Goal: Information Seeking & Learning: Understand process/instructions

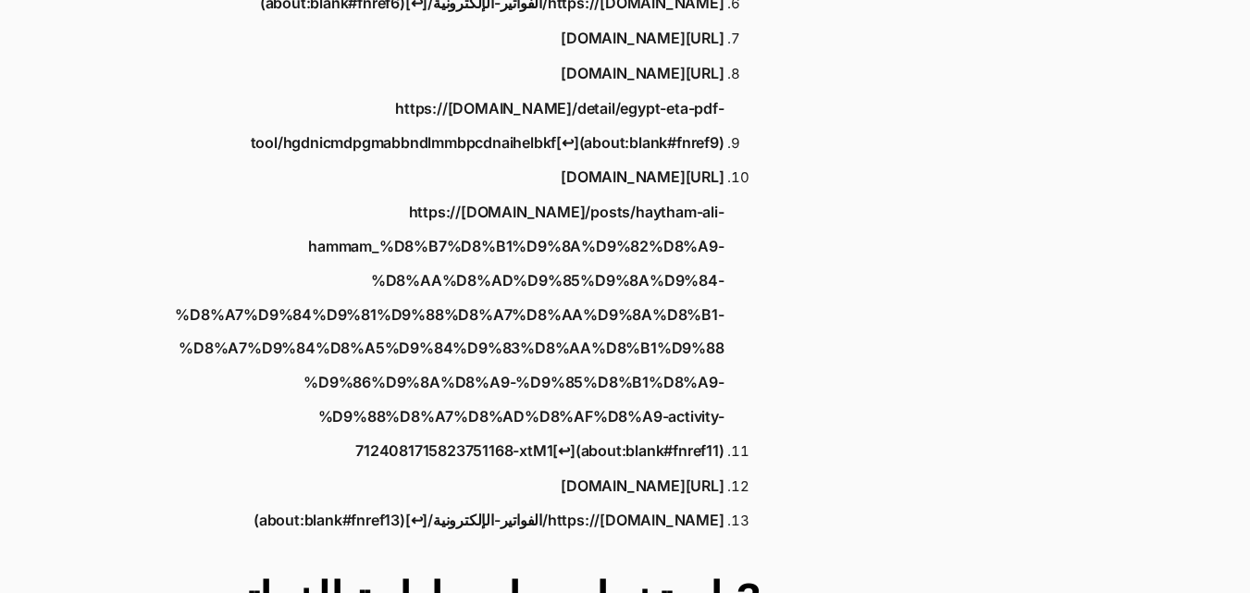
scroll to position [3424, 0]
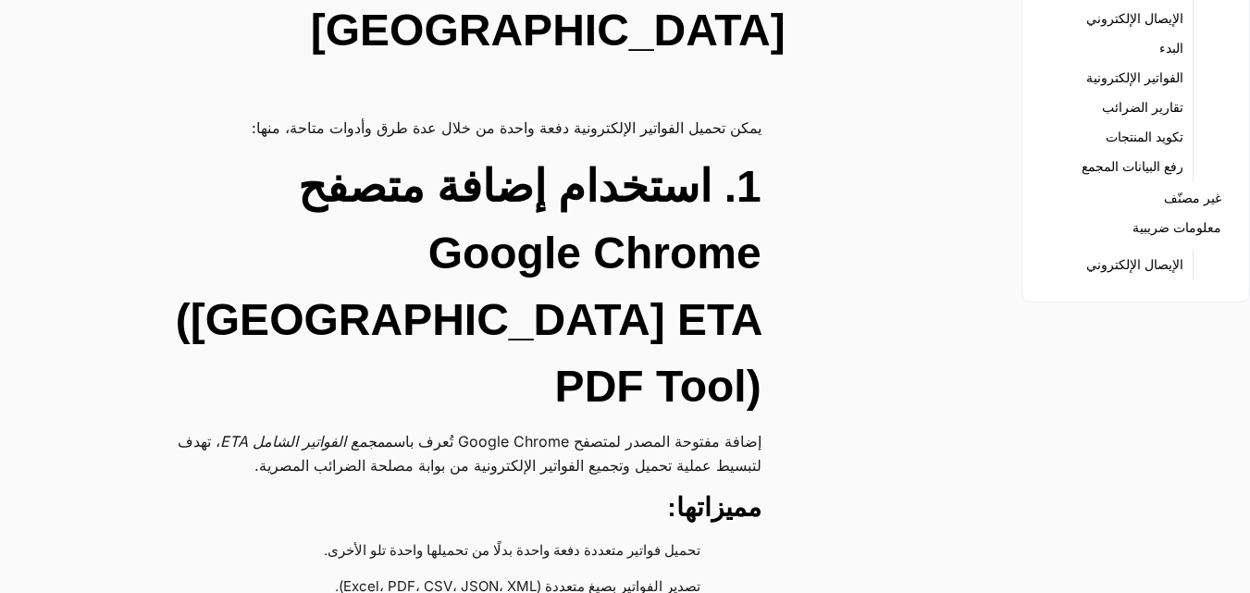
scroll to position [278, 0]
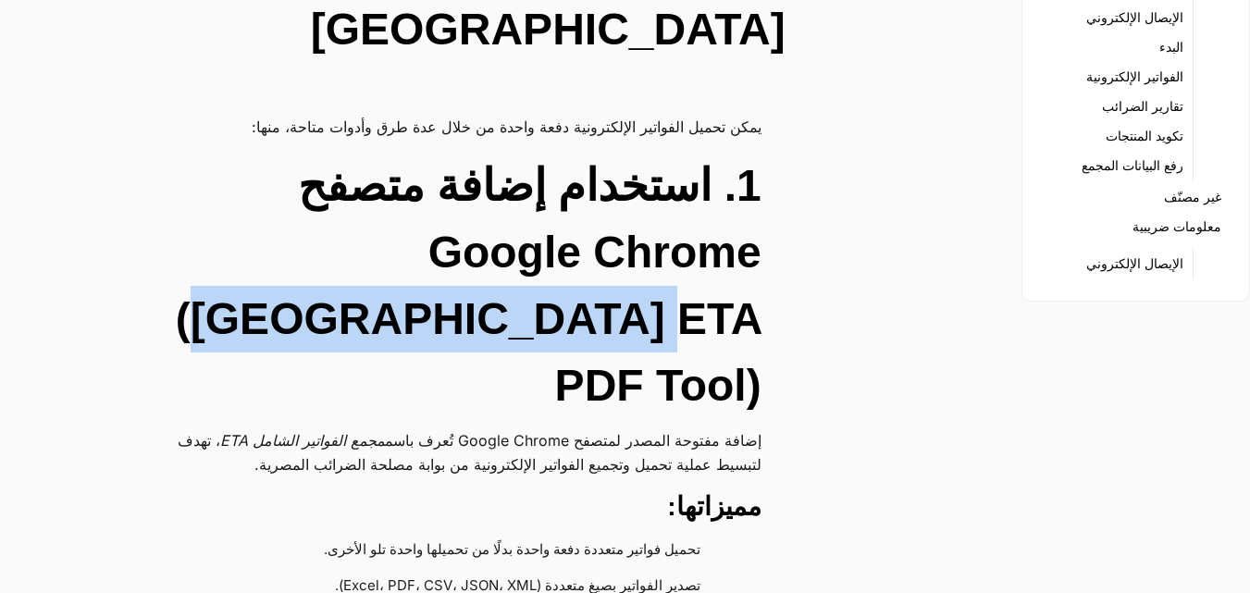
drag, startPoint x: 748, startPoint y: 185, endPoint x: 352, endPoint y: 207, distance: 396.7
click at [352, 207] on h2 "1. استخدام إضافة متصفح Google Chrome ([GEOGRAPHIC_DATA] ETA PDF Tool)" at bounding box center [450, 286] width 623 height 267
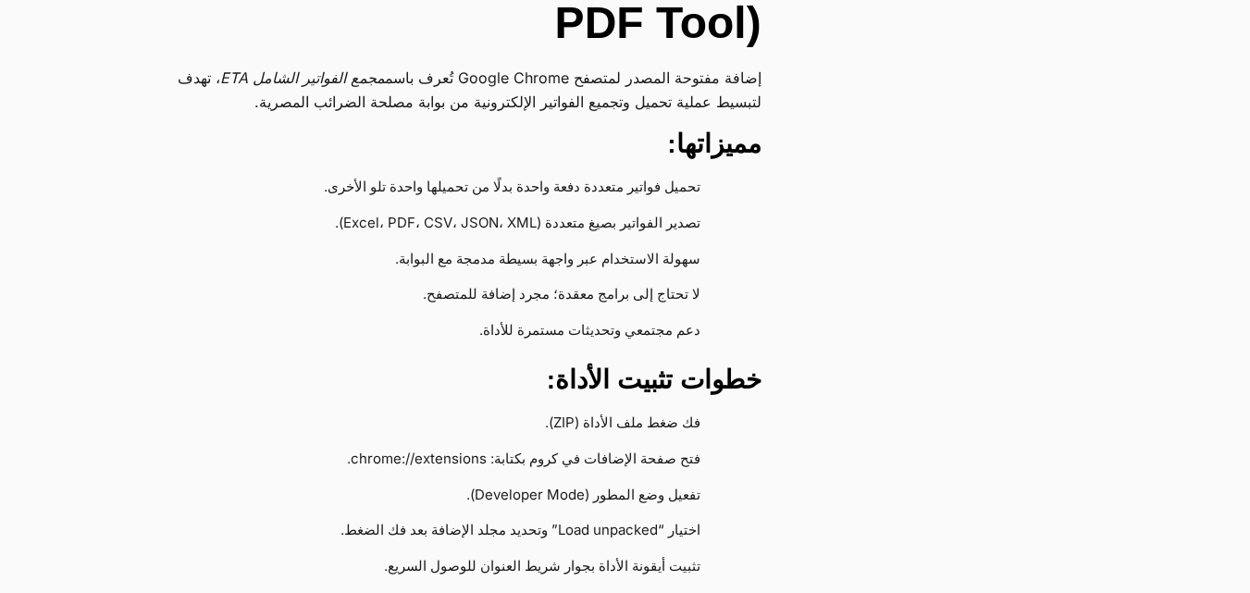
scroll to position [648, 0]
